Goal: Task Accomplishment & Management: Complete application form

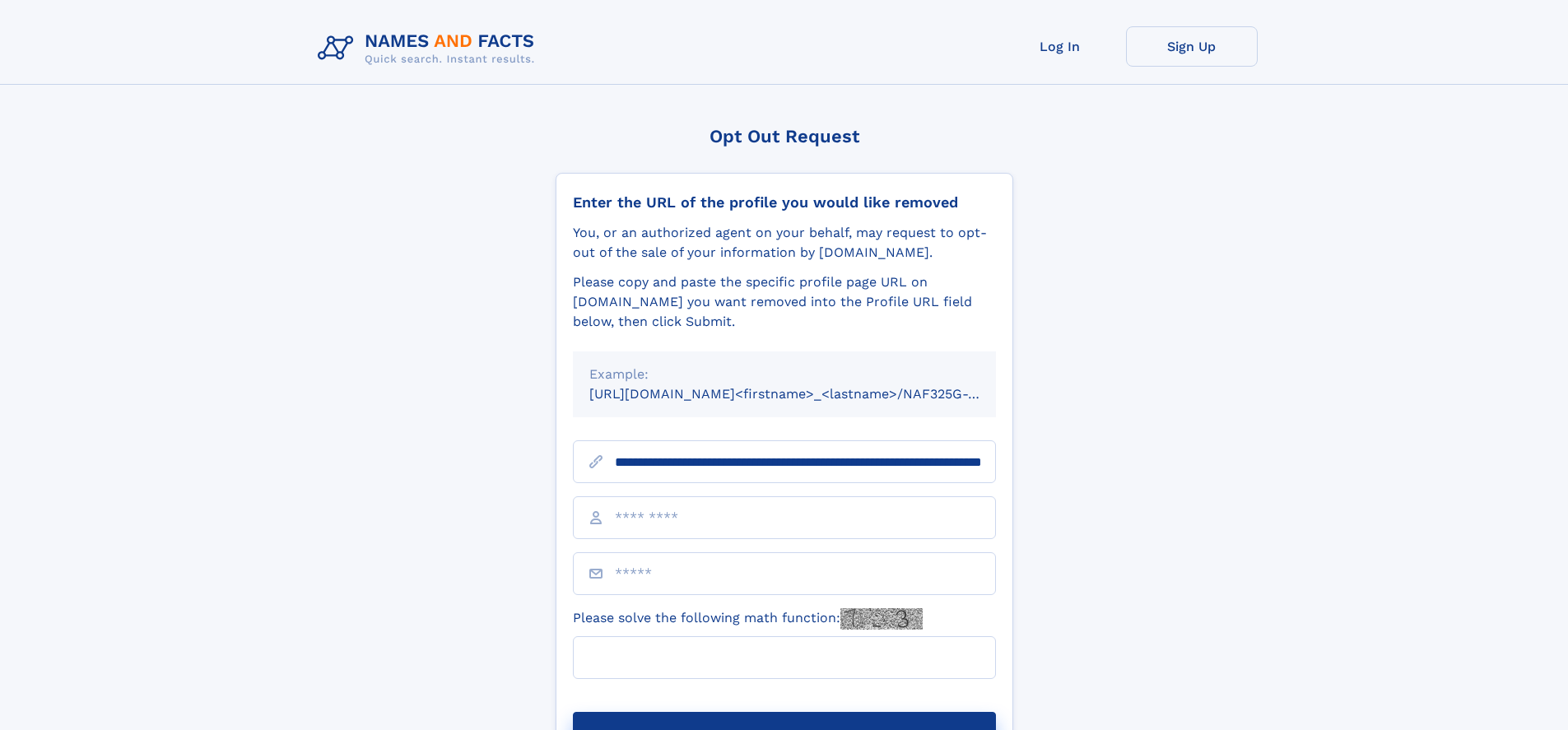
scroll to position [0, 172]
type input "**********"
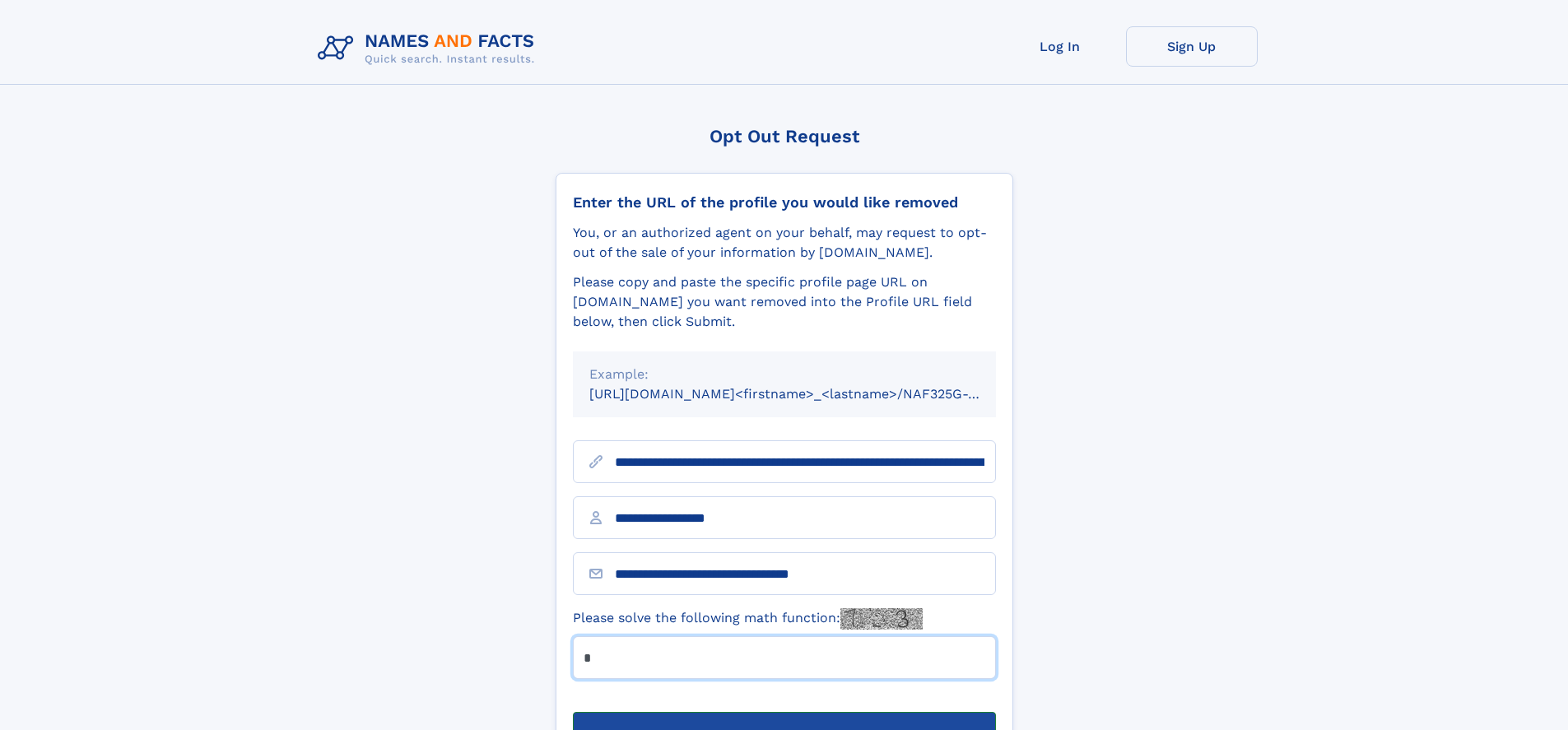
type input "*"
click at [784, 711] on button "Submit Opt Out Request" at bounding box center [784, 738] width 423 height 52
